Goal: Task Accomplishment & Management: Manage account settings

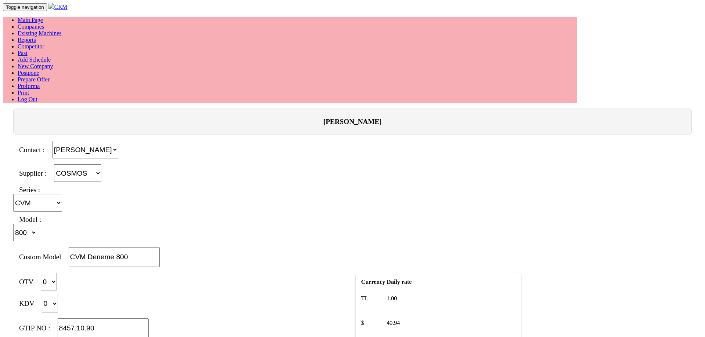
select select "4"
select select "21"
select select "301"
select select "$"
click at [386, 141] on div "Contact : Mehmet Emin Nizam" at bounding box center [352, 150] width 687 height 18
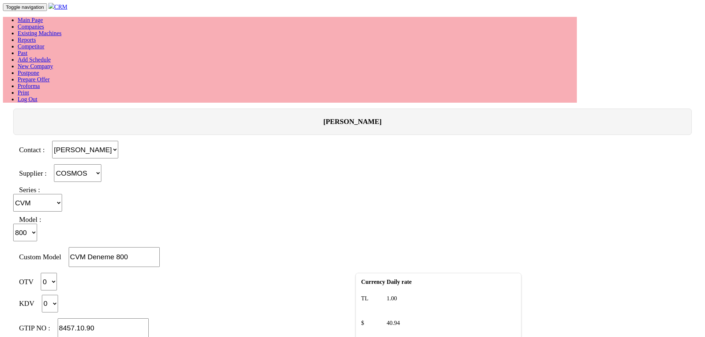
click at [51, 57] on link "Add Schedule" at bounding box center [34, 60] width 33 height 6
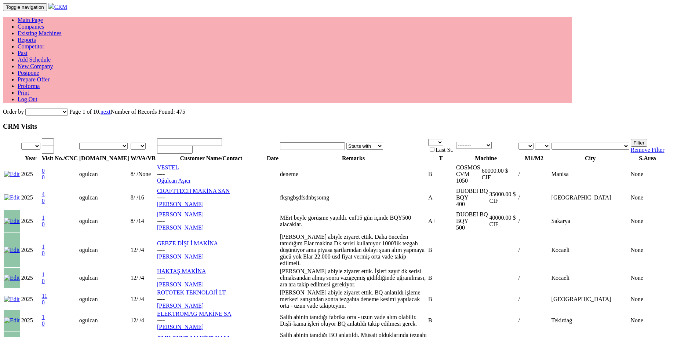
click at [214, 109] on div "Order by Company Company Desc Mark 1 Mark 1 Desc Mark 2 Mark 2 Desc Salesman Sa…" at bounding box center [349, 112] width 693 height 7
click at [44, 23] on link "Companies" at bounding box center [31, 26] width 26 height 6
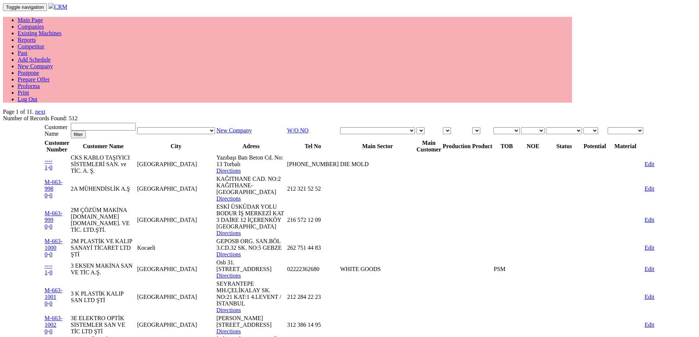
click at [654, 109] on div "Page 1 of 11. next Number of Records Found: 512" at bounding box center [349, 115] width 693 height 13
click at [36, 37] on link "Reports" at bounding box center [27, 40] width 18 height 6
click at [51, 57] on link "Add Schedule" at bounding box center [34, 60] width 33 height 6
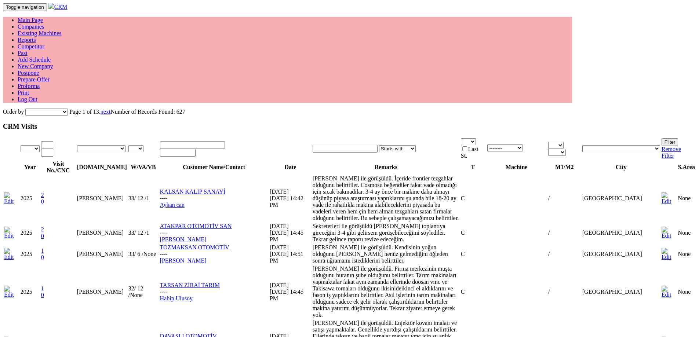
click at [28, 50] on link "Past" at bounding box center [23, 53] width 10 height 6
click at [397, 123] on div "CRM Visits" at bounding box center [349, 127] width 693 height 8
click at [394, 123] on div "CRM Visits" at bounding box center [349, 127] width 693 height 8
click at [44, 23] on link "Companies" at bounding box center [31, 26] width 26 height 6
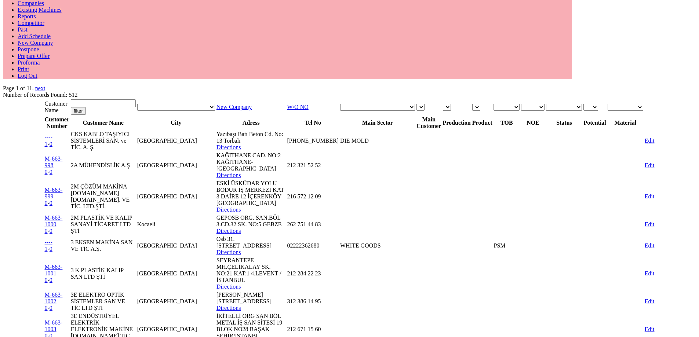
scroll to position [37, 0]
